Goal: Information Seeking & Learning: Learn about a topic

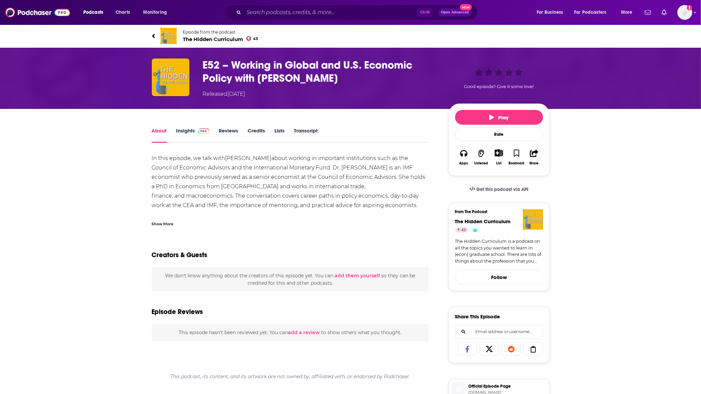
click at [516, 118] on button "Play" at bounding box center [499, 117] width 88 height 15
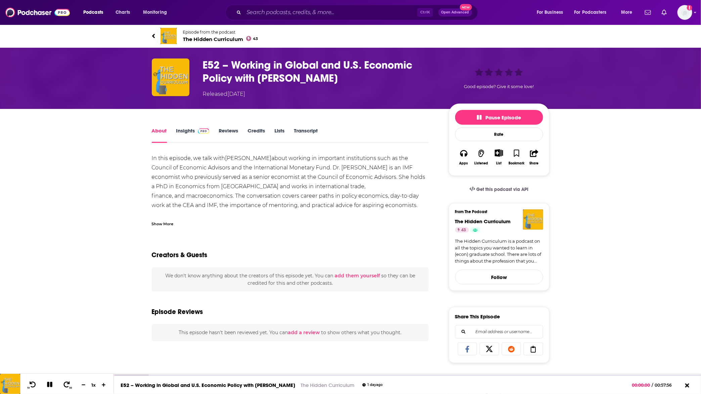
click at [309, 129] on link "Transcript" at bounding box center [306, 134] width 24 height 15
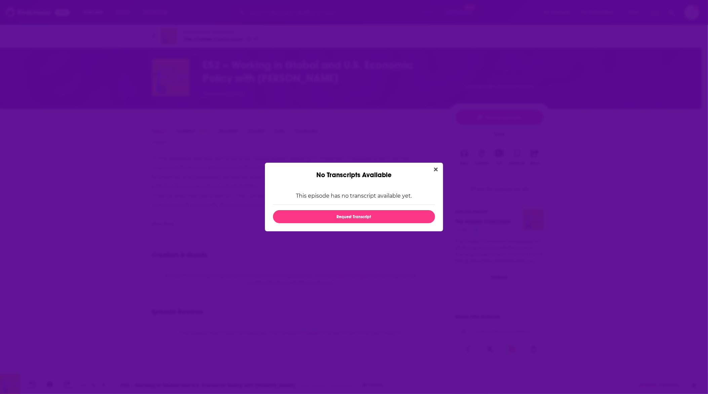
click at [434, 168] on icon "Close" at bounding box center [436, 170] width 4 height 4
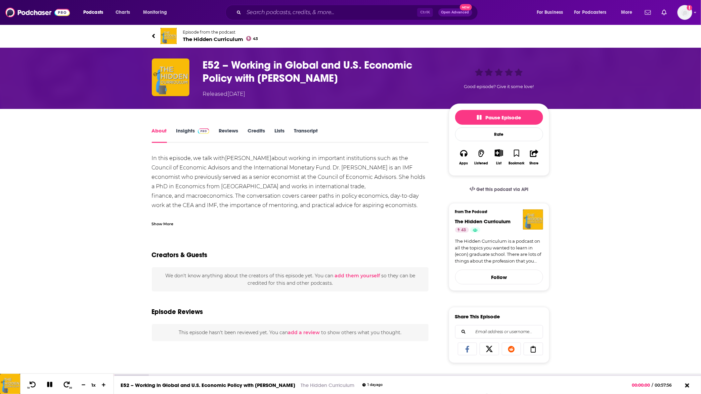
click at [312, 130] on link "Transcript" at bounding box center [306, 134] width 24 height 15
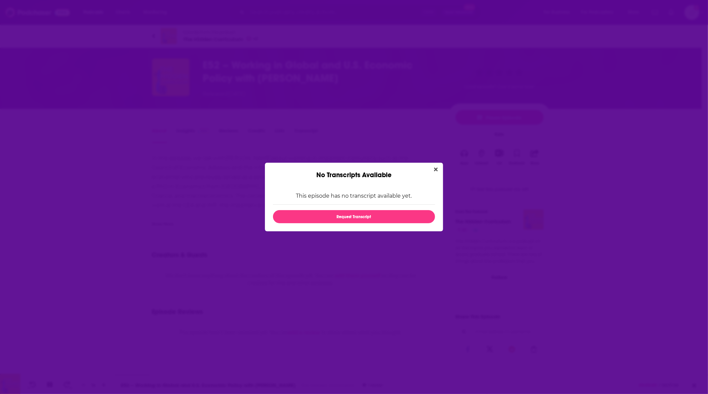
click at [434, 167] on icon "Close" at bounding box center [436, 169] width 4 height 5
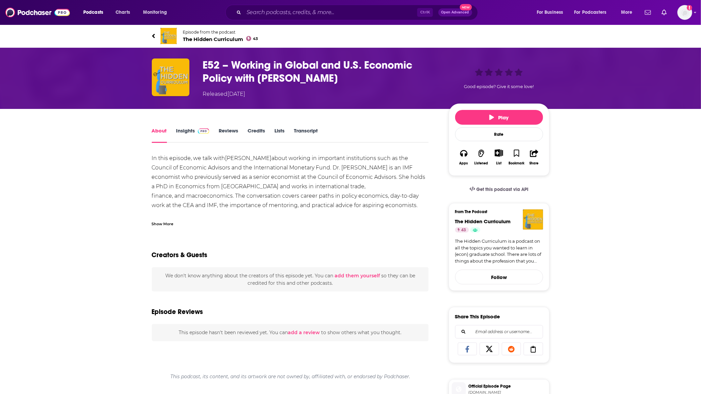
click at [506, 113] on button "Play" at bounding box center [499, 117] width 88 height 15
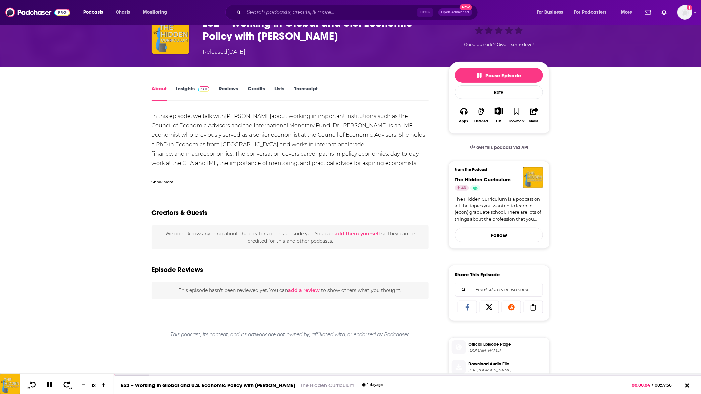
scroll to position [126, 0]
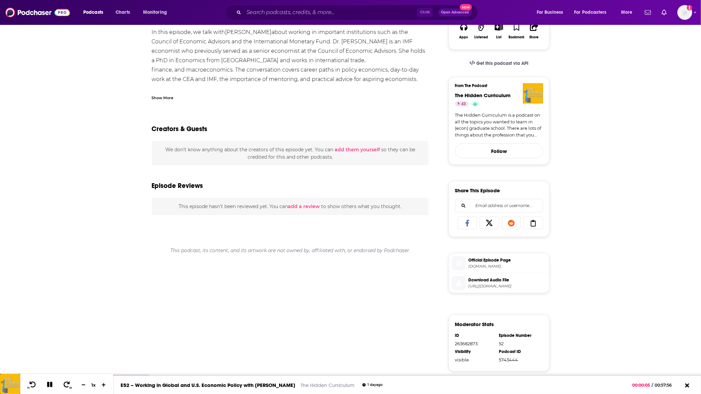
click at [506, 268] on span "[DOMAIN_NAME]" at bounding box center [508, 266] width 78 height 5
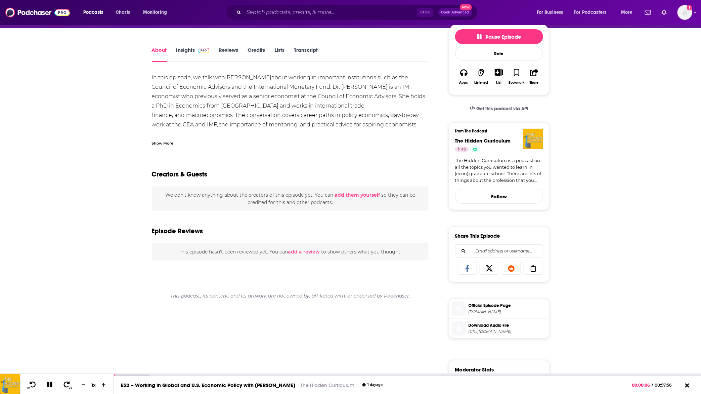
scroll to position [0, 0]
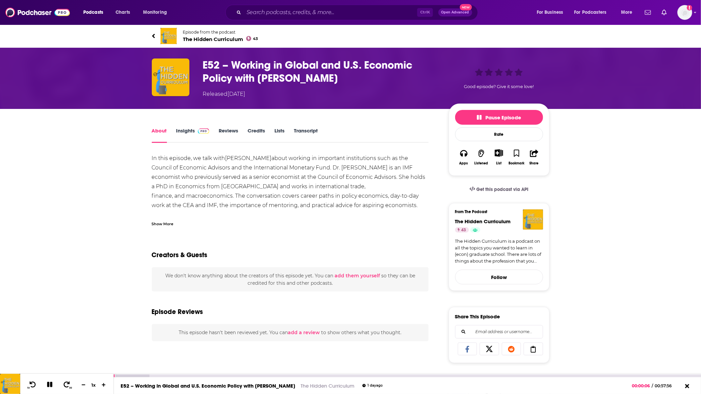
click at [46, 385] on icon at bounding box center [50, 384] width 8 height 6
click at [46, 385] on icon at bounding box center [49, 384] width 8 height 7
click at [213, 38] on span "The Hidden Curriculum 43" at bounding box center [220, 39] width 75 height 6
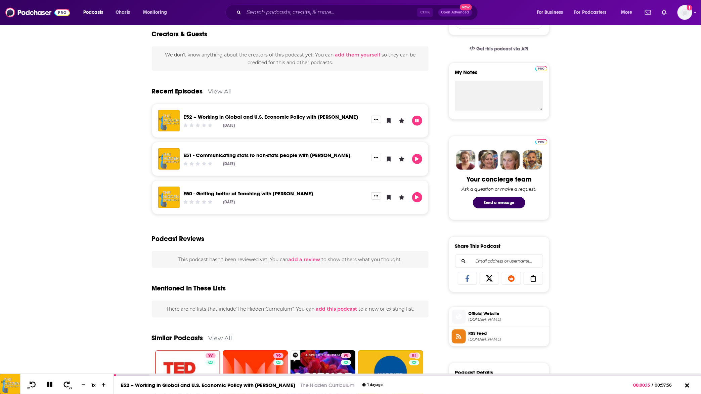
scroll to position [294, 0]
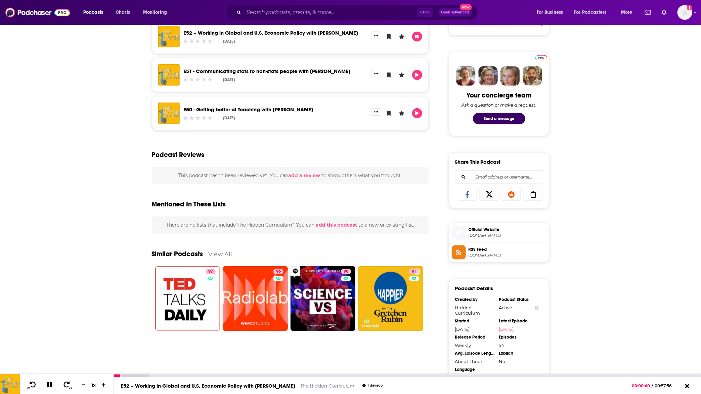
click at [45, 386] on button at bounding box center [50, 385] width 12 height 8
click at [49, 384] on icon at bounding box center [50, 384] width 6 height 7
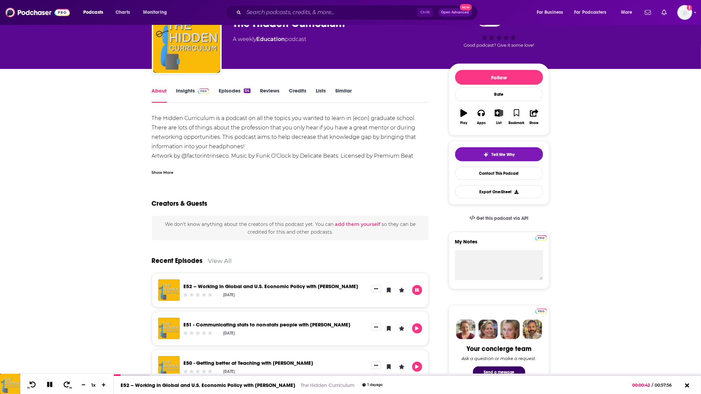
scroll to position [0, 0]
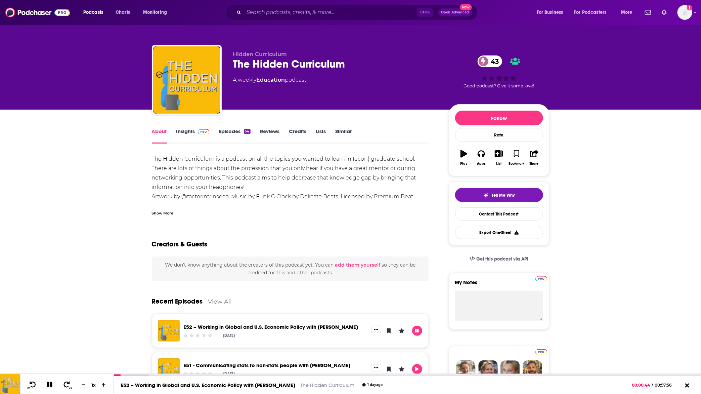
click at [229, 134] on link "Episodes 54" at bounding box center [235, 135] width 32 height 15
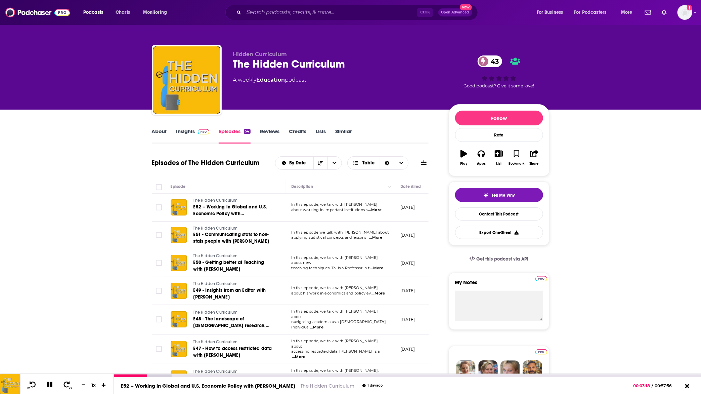
click at [105, 384] on icon at bounding box center [104, 384] width 6 height 4
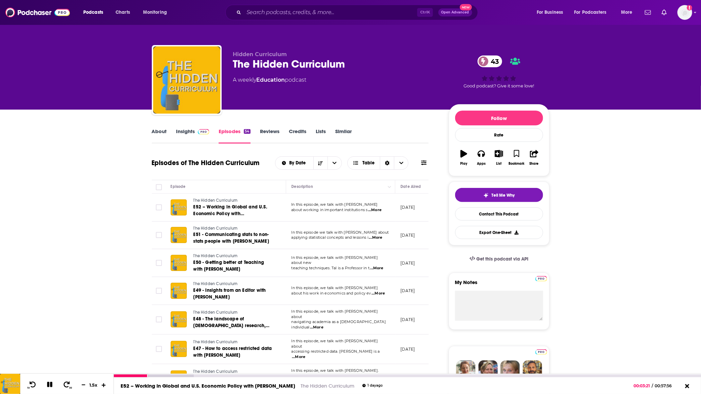
click at [105, 384] on icon at bounding box center [104, 384] width 6 height 4
click at [83, 385] on icon at bounding box center [83, 384] width 4 height 1
click at [210, 375] on div at bounding box center [181, 375] width 135 height 3
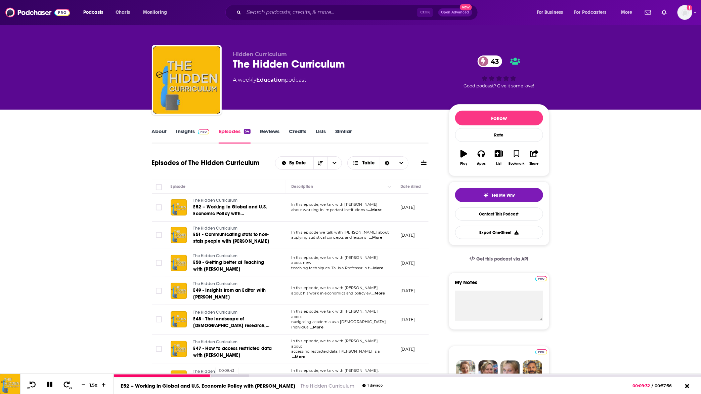
click at [212, 375] on div at bounding box center [181, 375] width 135 height 3
click at [215, 375] on div at bounding box center [181, 375] width 135 height 3
click at [219, 375] on div at bounding box center [192, 375] width 157 height 3
click at [224, 376] on div at bounding box center [192, 375] width 157 height 3
click at [227, 374] on div at bounding box center [192, 375] width 157 height 3
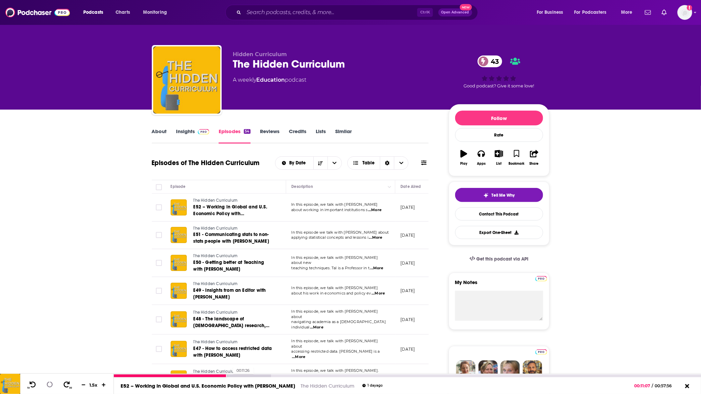
click at [230, 375] on div at bounding box center [192, 375] width 157 height 3
click at [199, 136] on link "Insights" at bounding box center [192, 135] width 33 height 15
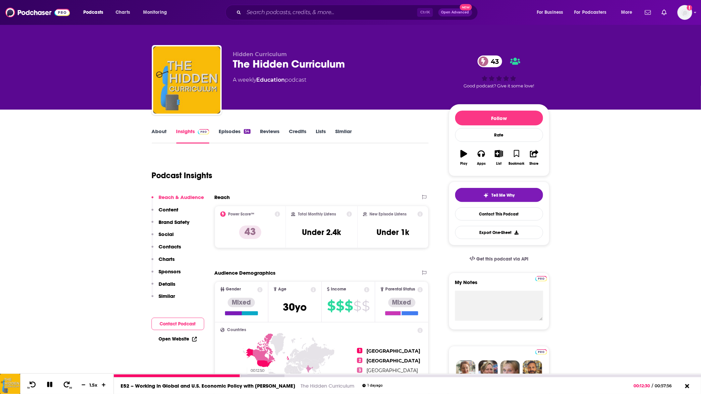
click at [244, 375] on div at bounding box center [199, 375] width 170 height 3
click at [254, 375] on div at bounding box center [199, 375] width 170 height 3
click at [250, 375] on div at bounding box center [183, 375] width 139 height 3
click at [256, 375] on div at bounding box center [210, 375] width 193 height 3
click at [261, 376] on div at bounding box center [210, 375] width 193 height 3
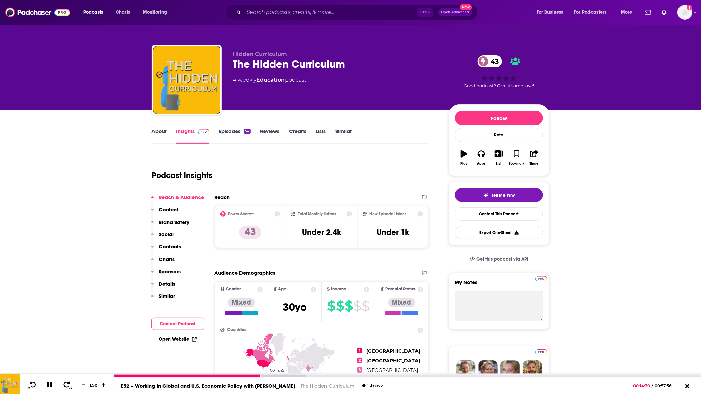
click at [264, 375] on div at bounding box center [210, 375] width 193 height 3
click at [267, 375] on div at bounding box center [210, 375] width 193 height 3
click at [273, 375] on div at bounding box center [210, 375] width 193 height 3
click at [283, 374] on div at bounding box center [221, 375] width 215 height 3
click at [286, 374] on div at bounding box center [221, 375] width 215 height 3
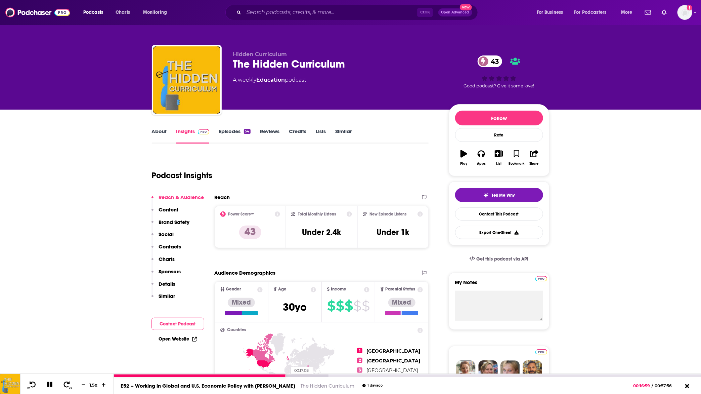
click at [288, 375] on div at bounding box center [221, 375] width 215 height 3
click at [292, 376] on div at bounding box center [221, 375] width 215 height 3
click at [297, 375] on div at bounding box center [221, 375] width 215 height 3
click at [302, 375] on div at bounding box center [232, 375] width 237 height 3
click at [304, 376] on div at bounding box center [232, 375] width 237 height 3
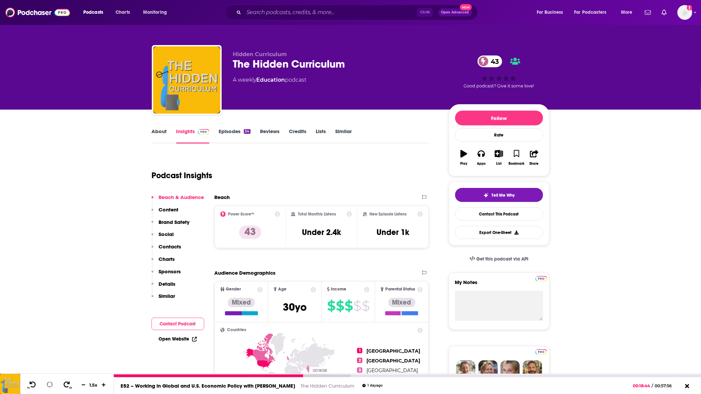
click at [306, 376] on div at bounding box center [232, 375] width 237 height 3
click at [309, 376] on div at bounding box center [232, 375] width 237 height 3
click at [312, 376] on div at bounding box center [232, 375] width 237 height 3
click at [313, 375] on div "00:19:37" at bounding box center [407, 375] width 587 height 3
click at [315, 375] on div at bounding box center [232, 375] width 237 height 3
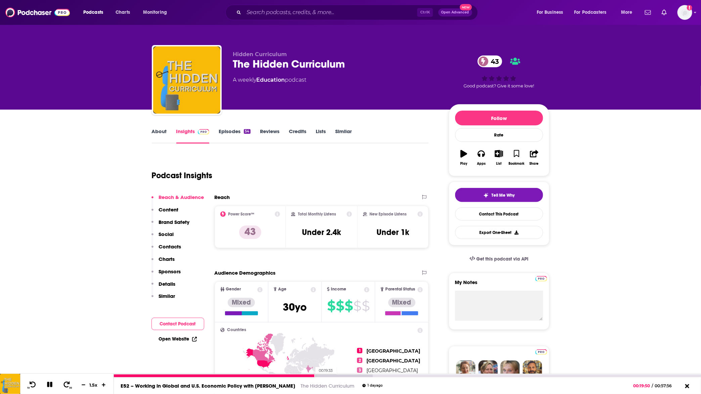
click at [313, 375] on div at bounding box center [214, 375] width 201 height 3
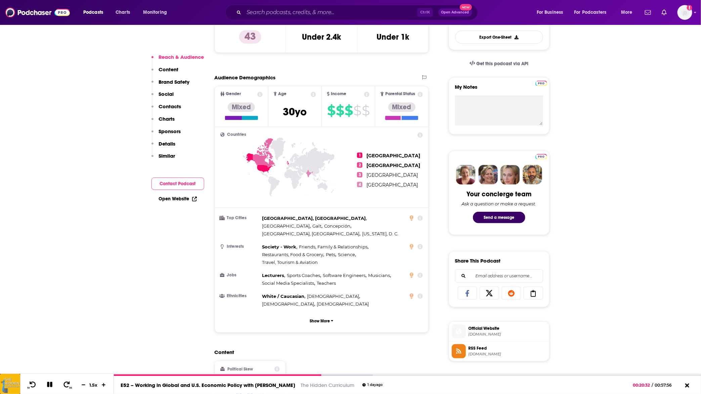
scroll to position [210, 0]
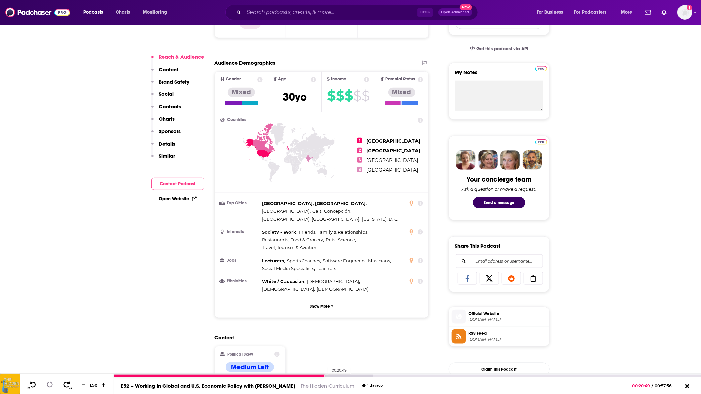
click at [325, 375] on div at bounding box center [243, 375] width 259 height 3
click at [328, 375] on div at bounding box center [243, 375] width 259 height 3
click at [331, 375] on div at bounding box center [243, 375] width 259 height 3
click at [335, 375] on div at bounding box center [243, 375] width 259 height 3
click at [338, 375] on div at bounding box center [254, 375] width 281 height 3
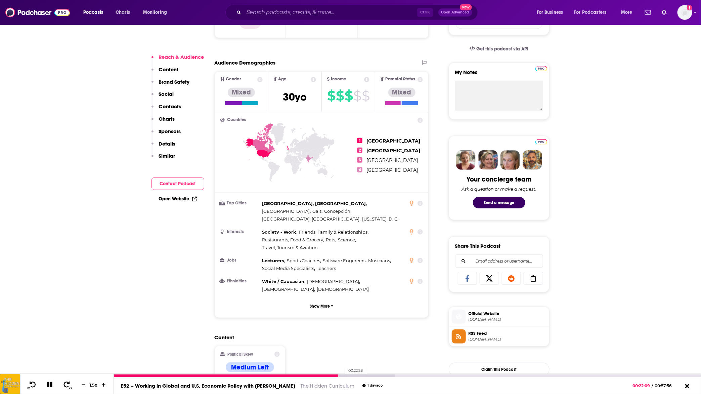
click at [342, 375] on div at bounding box center [254, 375] width 281 height 3
click at [344, 375] on div at bounding box center [254, 375] width 281 height 3
click at [348, 375] on div at bounding box center [254, 375] width 281 height 3
click at [369, 375] on div at bounding box center [261, 375] width 295 height 3
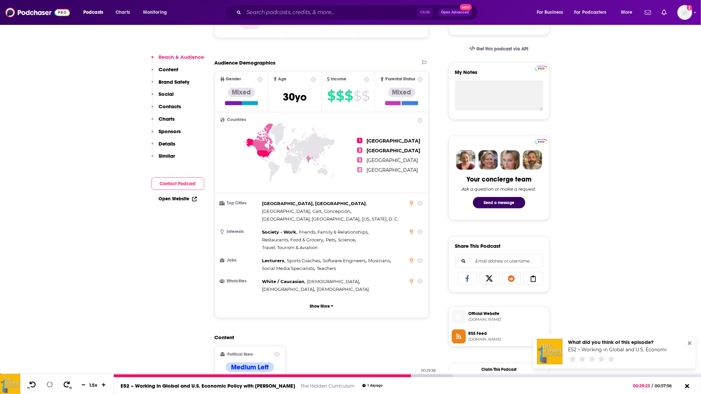
click at [414, 376] on div at bounding box center [283, 375] width 339 height 3
click at [418, 375] on div at bounding box center [294, 375] width 361 height 3
click at [421, 375] on div at bounding box center [294, 375] width 361 height 3
click at [423, 375] on div at bounding box center [294, 375] width 361 height 3
click at [427, 375] on div at bounding box center [294, 375] width 361 height 3
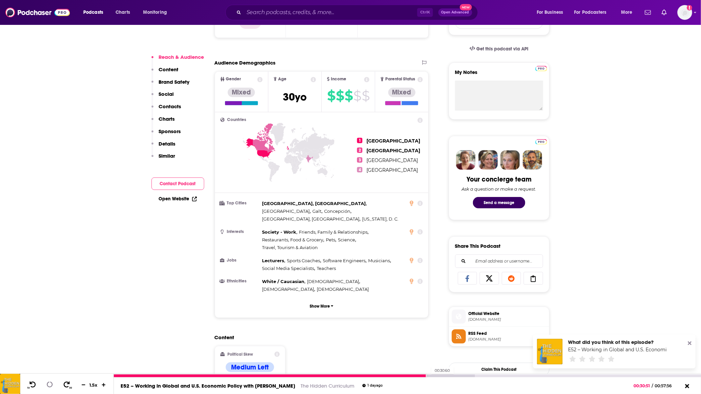
click at [428, 375] on div at bounding box center [294, 375] width 361 height 3
click at [431, 374] on div at bounding box center [294, 375] width 361 height 3
click at [433, 375] on div at bounding box center [300, 375] width 373 height 3
click at [436, 375] on div at bounding box center [300, 375] width 373 height 3
click at [438, 375] on div at bounding box center [300, 375] width 373 height 3
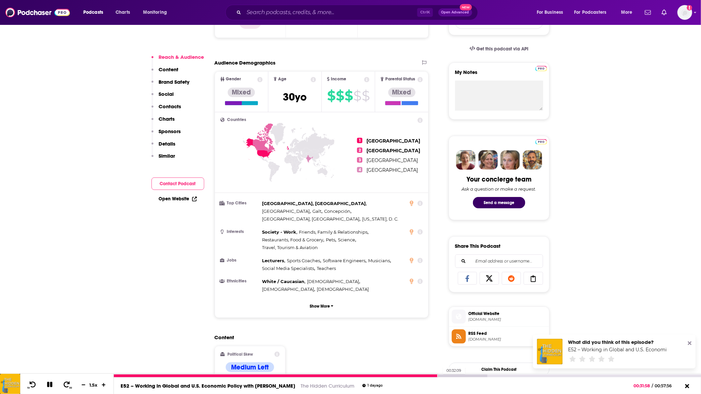
click at [440, 375] on div at bounding box center [300, 375] width 373 height 3
click at [443, 375] on div at bounding box center [300, 375] width 373 height 3
click at [446, 375] on div at bounding box center [307, 375] width 386 height 3
click at [450, 375] on div at bounding box center [307, 375] width 386 height 3
click at [454, 375] on div at bounding box center [307, 375] width 386 height 3
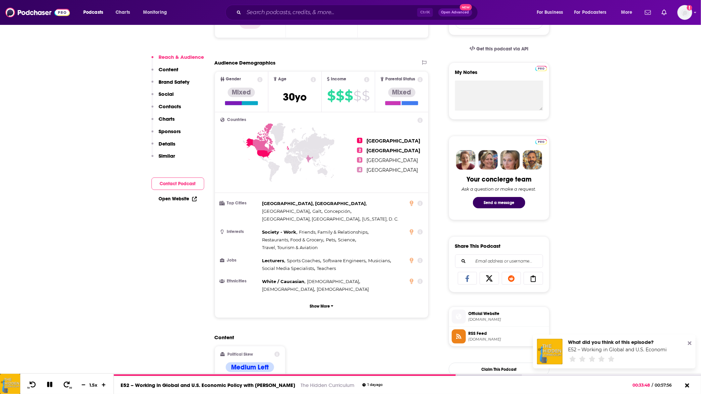
scroll to position [0, 0]
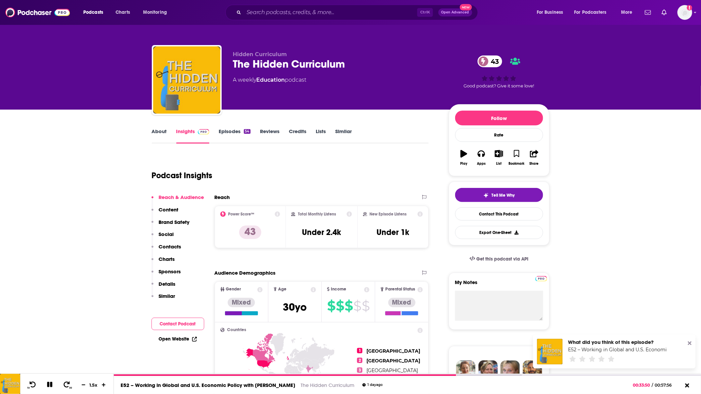
click at [239, 134] on link "Episodes 54" at bounding box center [235, 135] width 32 height 15
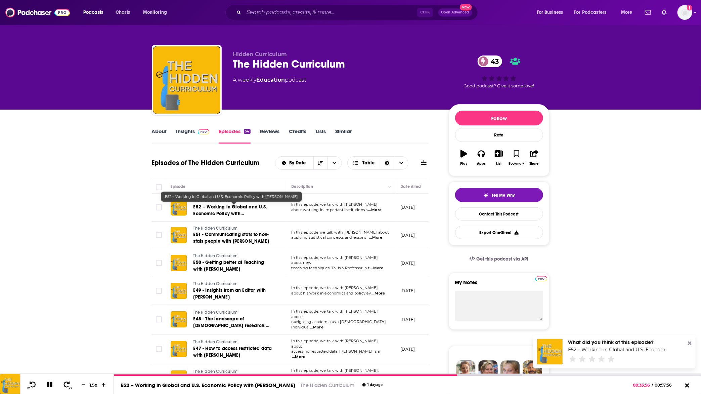
click at [241, 208] on span "E52 – Working in Global and U.S. Economic Policy with [PERSON_NAME]" at bounding box center [231, 213] width 74 height 19
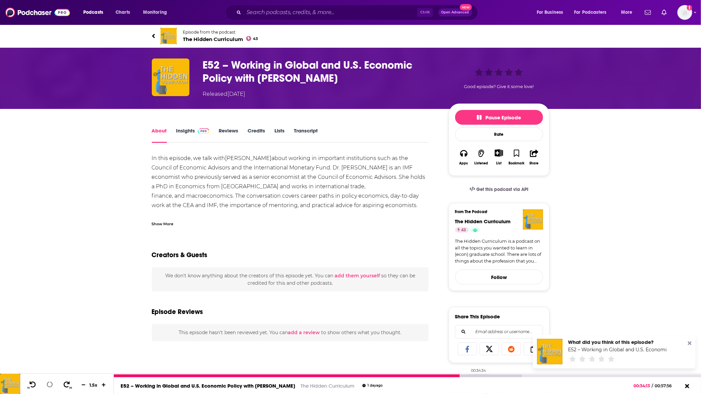
click at [464, 375] on div at bounding box center [318, 375] width 408 height 3
click at [466, 375] on div at bounding box center [318, 375] width 408 height 3
click at [467, 375] on div at bounding box center [318, 375] width 408 height 3
click at [469, 374] on div at bounding box center [407, 375] width 587 height 3
click at [469, 376] on div at bounding box center [318, 375] width 408 height 3
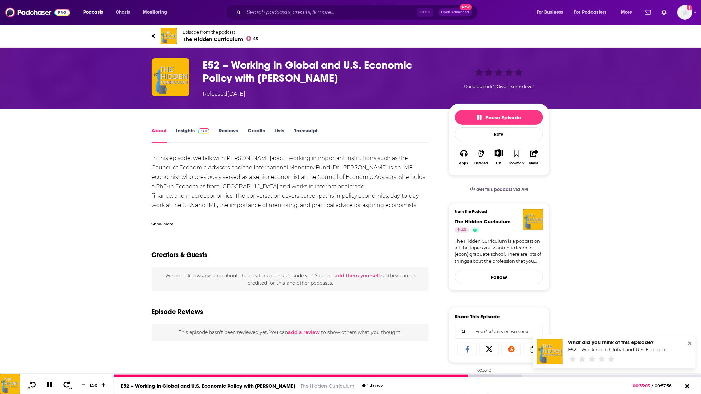
click at [471, 375] on div at bounding box center [318, 375] width 408 height 3
click at [473, 375] on div at bounding box center [318, 375] width 408 height 3
click at [476, 375] on div at bounding box center [318, 375] width 408 height 3
click at [478, 375] on div at bounding box center [329, 375] width 430 height 3
click at [481, 375] on div at bounding box center [329, 375] width 430 height 3
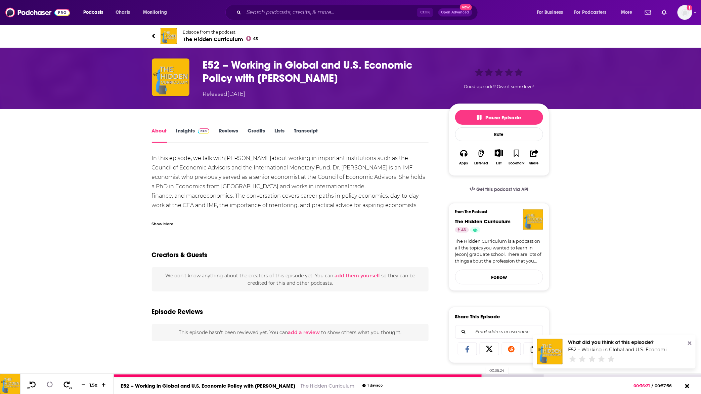
click at [483, 375] on div at bounding box center [329, 375] width 430 height 3
click at [485, 375] on div at bounding box center [329, 375] width 430 height 3
click at [487, 375] on div at bounding box center [329, 375] width 430 height 3
click at [483, 375] on div at bounding box center [301, 375] width 375 height 3
click at [483, 375] on div at bounding box center [329, 375] width 430 height 3
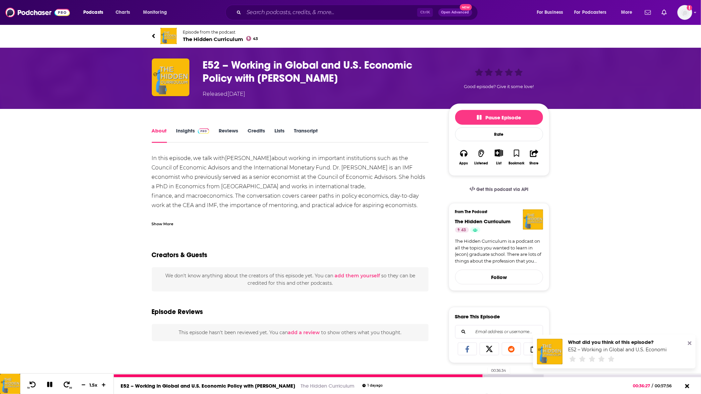
click at [485, 375] on div at bounding box center [329, 375] width 430 height 3
click at [486, 375] on div at bounding box center [329, 375] width 430 height 3
click at [524, 375] on div at bounding box center [351, 375] width 475 height 3
click at [527, 374] on div at bounding box center [407, 375] width 587 height 3
click at [526, 375] on div at bounding box center [351, 375] width 475 height 3
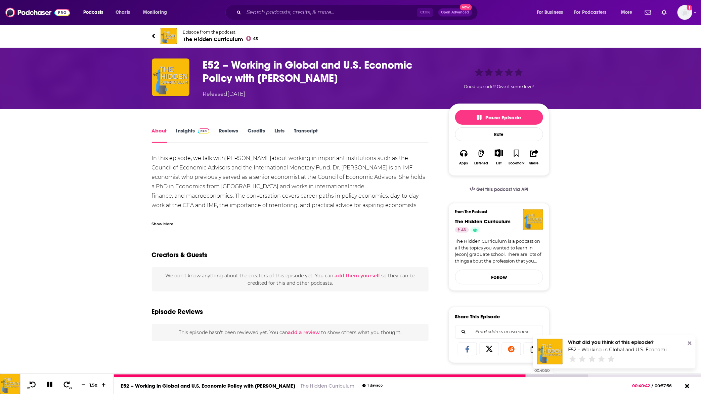
click at [529, 375] on div at bounding box center [351, 375] width 475 height 3
click at [530, 374] on div at bounding box center [351, 375] width 475 height 3
click at [531, 374] on div at bounding box center [351, 375] width 475 height 3
click at [533, 375] on div at bounding box center [351, 375] width 475 height 3
click at [534, 375] on div at bounding box center [351, 375] width 475 height 3
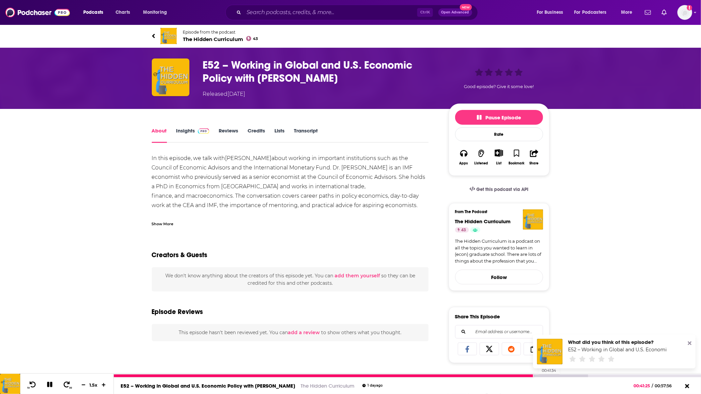
click at [535, 375] on div at bounding box center [351, 375] width 475 height 3
click at [537, 375] on div at bounding box center [351, 375] width 475 height 3
click at [539, 375] on div at bounding box center [351, 375] width 475 height 3
click at [543, 375] on div at bounding box center [351, 375] width 475 height 3
click at [544, 374] on div at bounding box center [351, 375] width 475 height 3
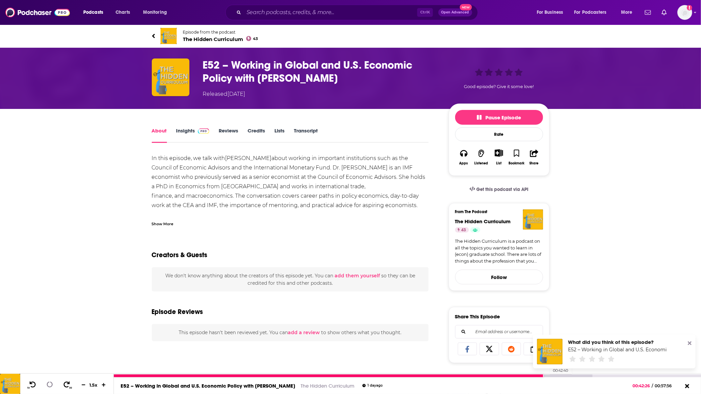
click at [546, 376] on div at bounding box center [353, 375] width 479 height 3
click at [548, 375] on div at bounding box center [358, 375] width 489 height 3
click at [554, 375] on div at bounding box center [358, 375] width 489 height 3
click at [557, 374] on div at bounding box center [358, 375] width 489 height 3
click at [572, 375] on div at bounding box center [369, 375] width 511 height 3
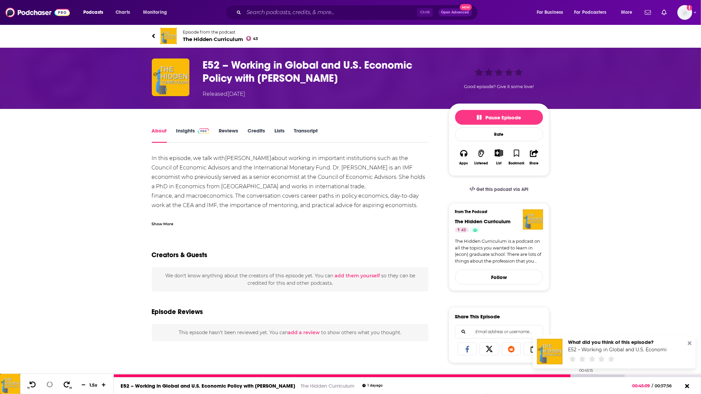
click at [573, 375] on div at bounding box center [369, 375] width 511 height 3
click at [574, 375] on div at bounding box center [369, 375] width 511 height 3
click at [577, 375] on div at bounding box center [369, 375] width 511 height 3
click at [581, 375] on div at bounding box center [369, 375] width 511 height 3
click at [585, 374] on div at bounding box center [380, 375] width 533 height 3
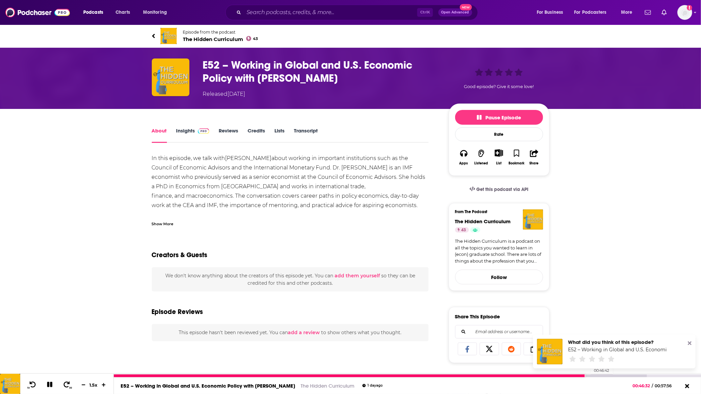
click at [587, 375] on div at bounding box center [380, 375] width 533 height 3
click at [604, 375] on div at bounding box center [380, 375] width 533 height 3
click at [608, 374] on div at bounding box center [407, 375] width 587 height 3
click at [608, 375] on div at bounding box center [392, 375] width 556 height 3
click at [611, 375] on div at bounding box center [392, 375] width 556 height 3
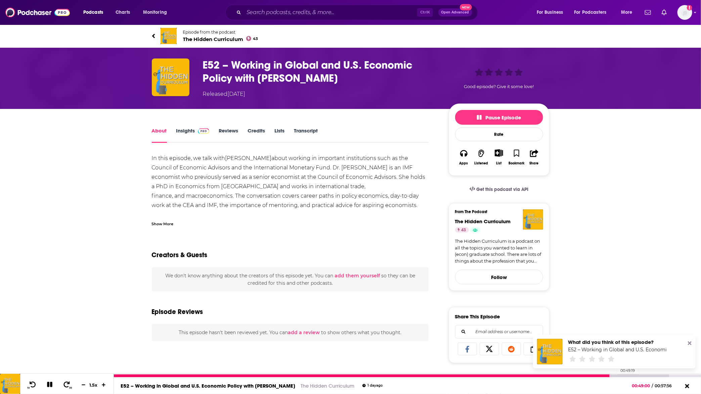
click at [614, 375] on div at bounding box center [392, 375] width 556 height 3
click at [621, 375] on div at bounding box center [392, 375] width 556 height 3
click at [627, 375] on div at bounding box center [392, 375] width 556 height 3
click at [654, 375] on div at bounding box center [397, 375] width 567 height 3
click at [646, 375] on div at bounding box center [384, 375] width 540 height 3
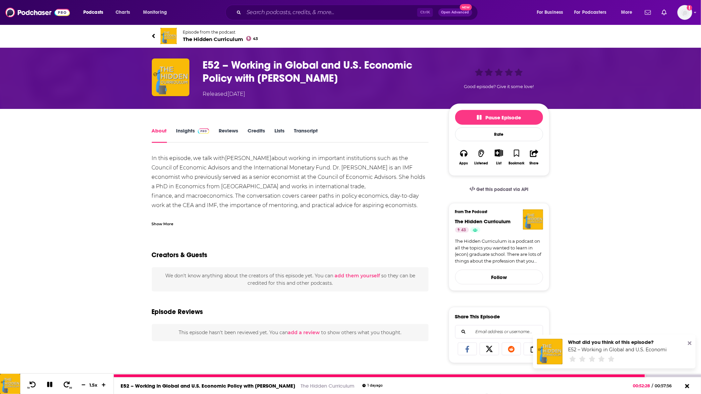
click at [635, 374] on div at bounding box center [407, 375] width 587 height 3
click at [661, 375] on div at bounding box center [407, 375] width 587 height 3
click at [663, 375] on div at bounding box center [407, 375] width 587 height 3
click at [662, 375] on div at bounding box center [388, 375] width 548 height 3
click at [115, 376] on div at bounding box center [407, 375] width 587 height 3
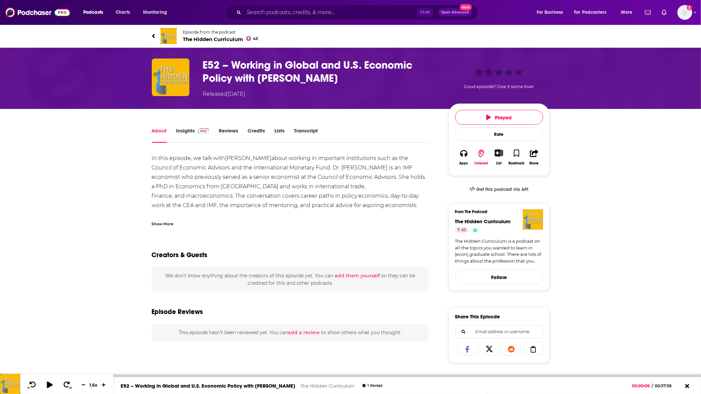
click at [51, 383] on icon at bounding box center [49, 384] width 8 height 7
click at [166, 223] on div "Show More" at bounding box center [163, 223] width 22 height 6
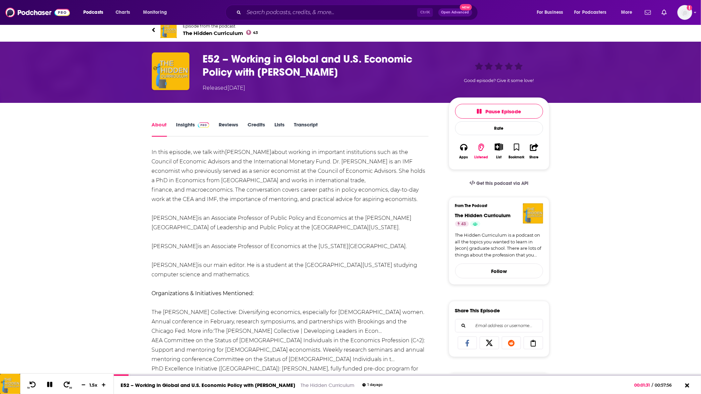
scroll to position [126, 0]
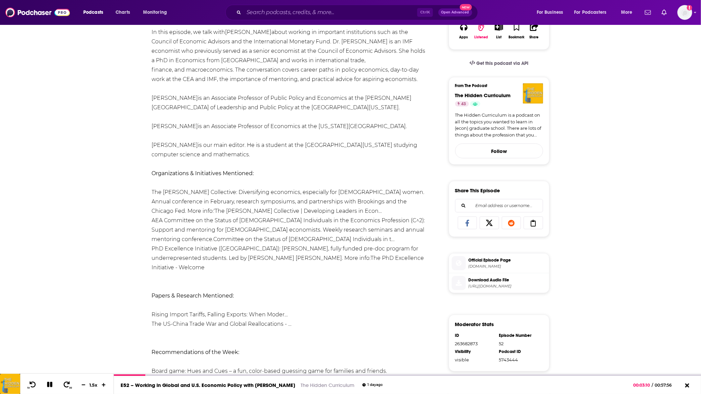
drag, startPoint x: 163, startPoint y: 187, endPoint x: 154, endPoint y: 190, distance: 10.0
click at [163, 187] on div "In this episode, we talk with [PERSON_NAME] about working in important institut…" at bounding box center [290, 230] width 277 height 405
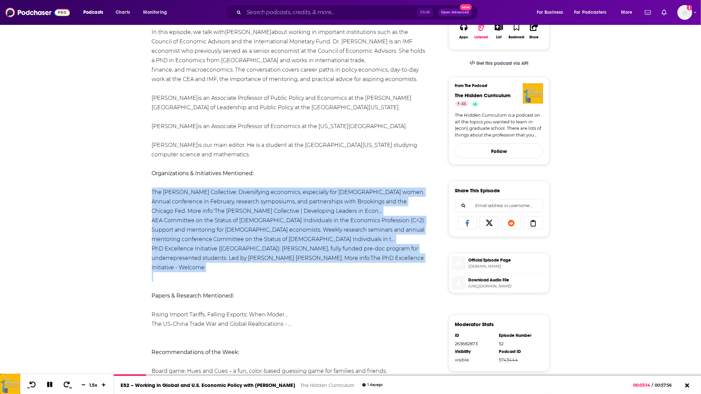
drag, startPoint x: 147, startPoint y: 189, endPoint x: 403, endPoint y: 275, distance: 269.5
click at [403, 275] on div "About Insights Reviews Credits Lists Transcript In this episode, we talk with […" at bounding box center [295, 297] width 308 height 595
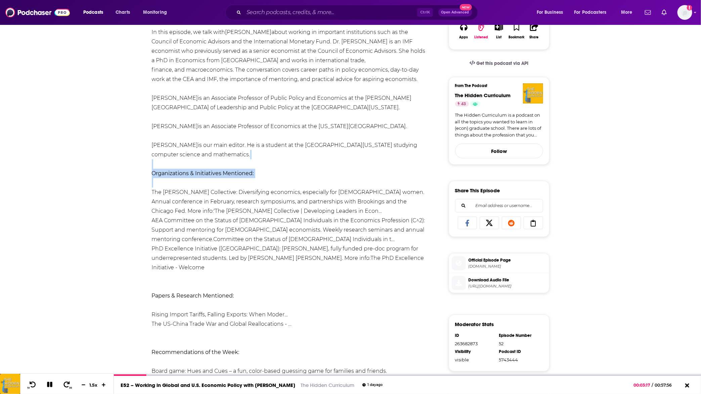
drag, startPoint x: 142, startPoint y: 167, endPoint x: 392, endPoint y: 266, distance: 268.7
click at [392, 266] on div "About Insights Reviews Credits Lists Transcript In this episode, we talk with […" at bounding box center [295, 297] width 308 height 595
copy div "Organizations & Initiatives Mentioned:"
